Goal: Task Accomplishment & Management: Manage account settings

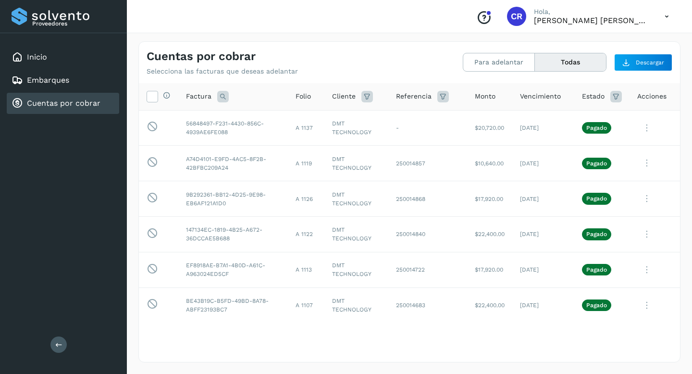
click at [49, 110] on div "Cuentas por cobrar" at bounding box center [63, 103] width 113 height 21
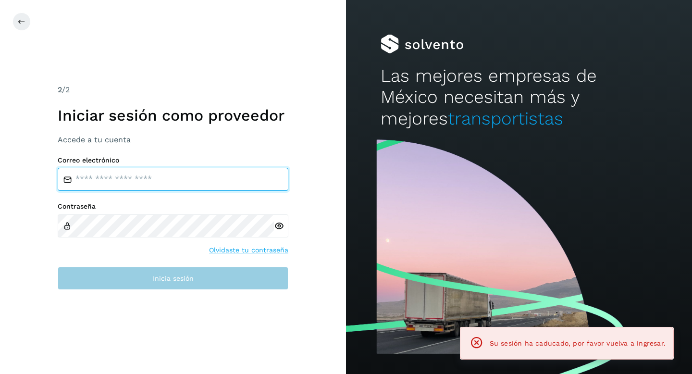
type input "**********"
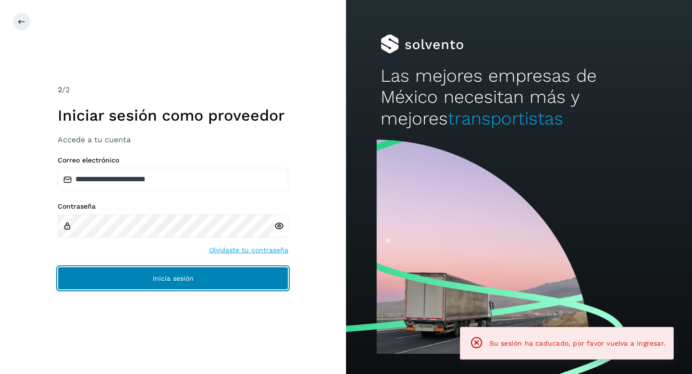
click at [174, 278] on span "Inicia sesión" at bounding box center [173, 278] width 41 height 7
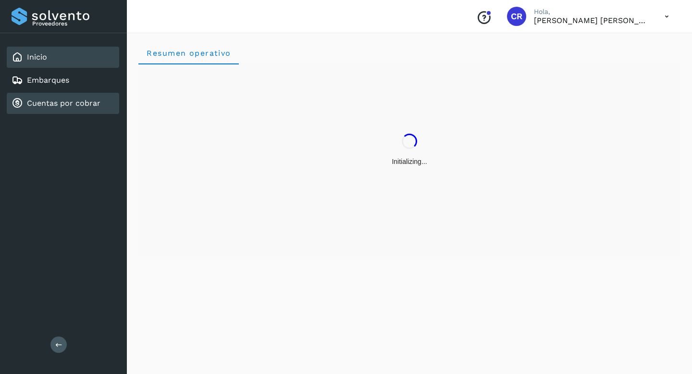
click at [91, 108] on link "Cuentas por cobrar" at bounding box center [64, 103] width 74 height 9
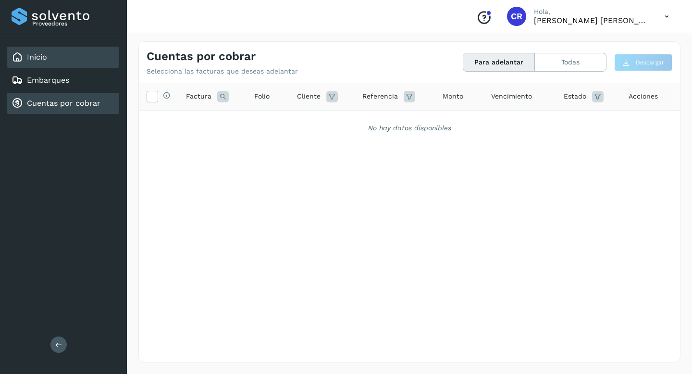
click at [45, 65] on div "Inicio" at bounding box center [63, 57] width 113 height 21
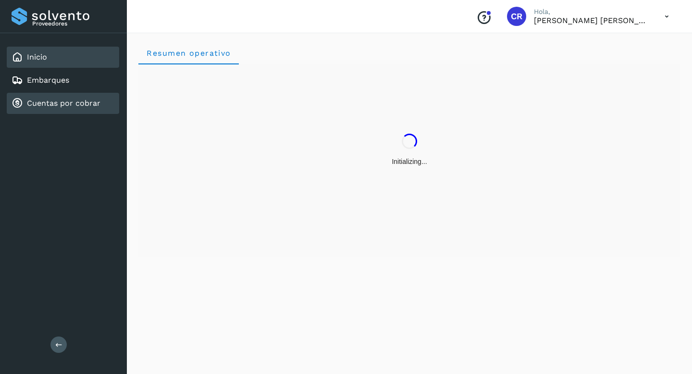
click at [65, 109] on div "Cuentas por cobrar" at bounding box center [56, 104] width 89 height 12
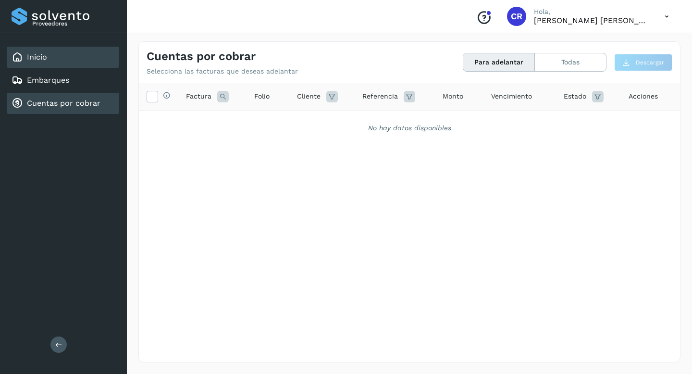
click at [60, 52] on div "Inicio" at bounding box center [63, 57] width 113 height 21
